Goal: Information Seeking & Learning: Find specific fact

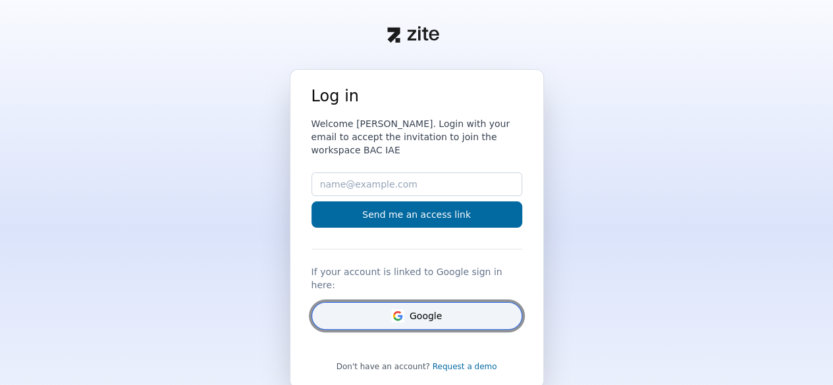
click at [422, 302] on button "Google" at bounding box center [417, 316] width 211 height 28
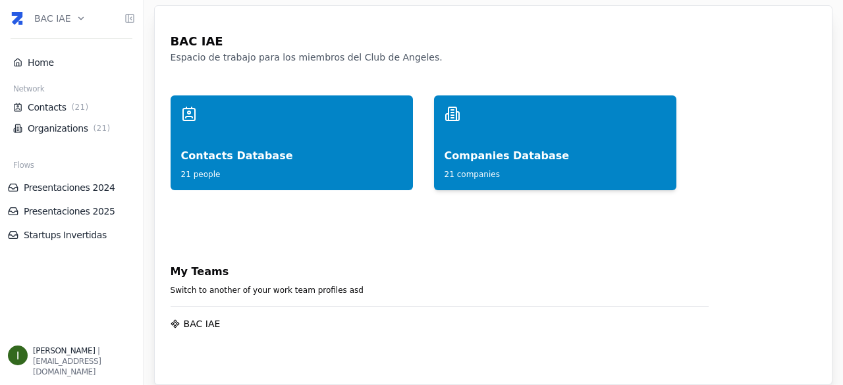
click at [474, 152] on div "Companies Database" at bounding box center [555, 143] width 221 height 42
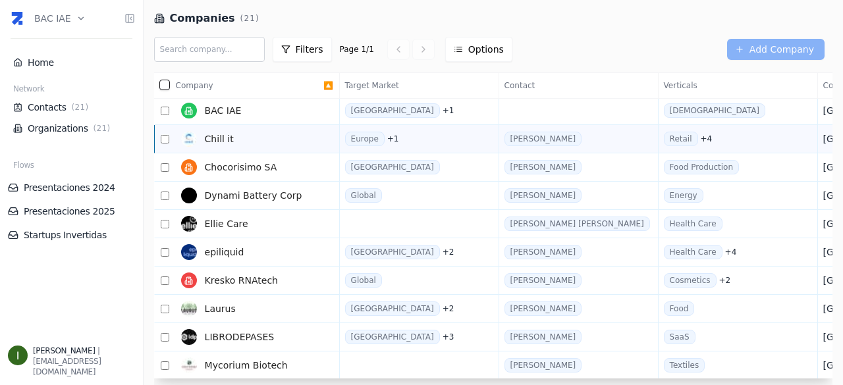
scroll to position [88, 0]
click at [247, 192] on span "Dynami Battery Corp" at bounding box center [254, 194] width 98 height 13
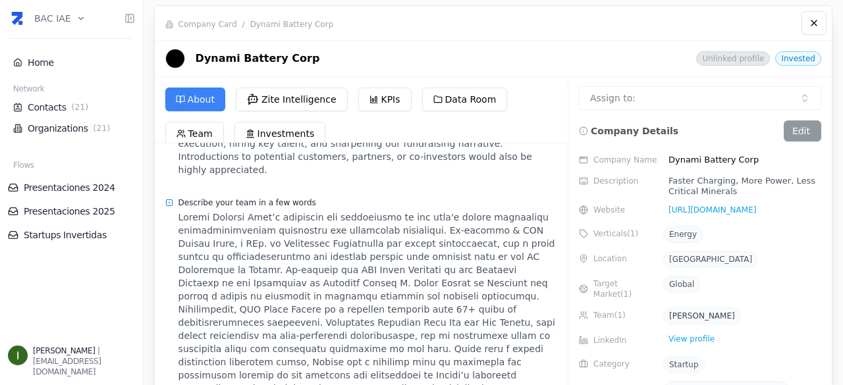
scroll to position [644, 0]
click at [756, 208] on link "http://www.dynami-battery.com" at bounding box center [709, 210] width 93 height 11
